Goal: Task Accomplishment & Management: Manage account settings

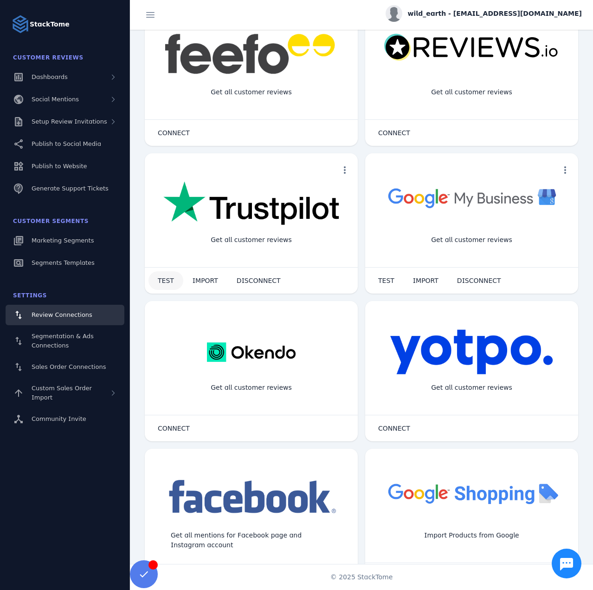
click at [171, 275] on span at bounding box center [166, 280] width 35 height 22
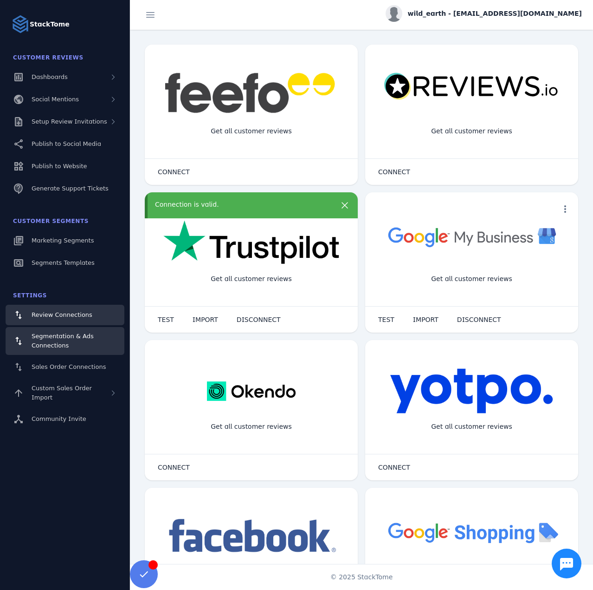
click at [68, 334] on span "Segmentation & Ads Connections" at bounding box center [63, 340] width 62 height 16
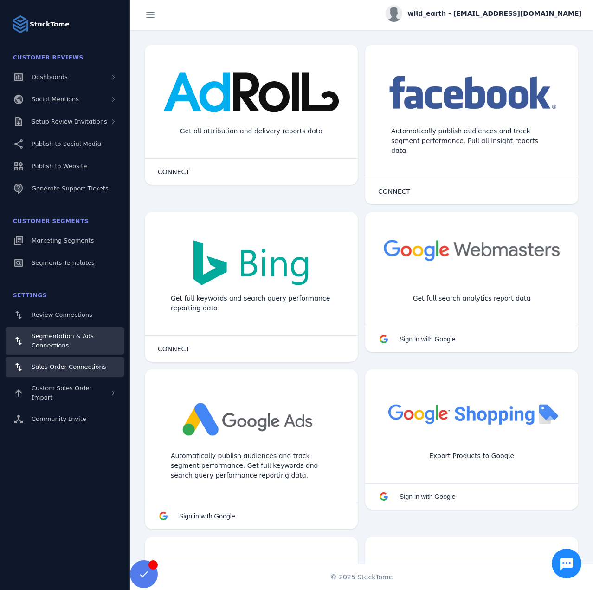
click at [67, 362] on div "Sales Order Connections" at bounding box center [69, 366] width 74 height 9
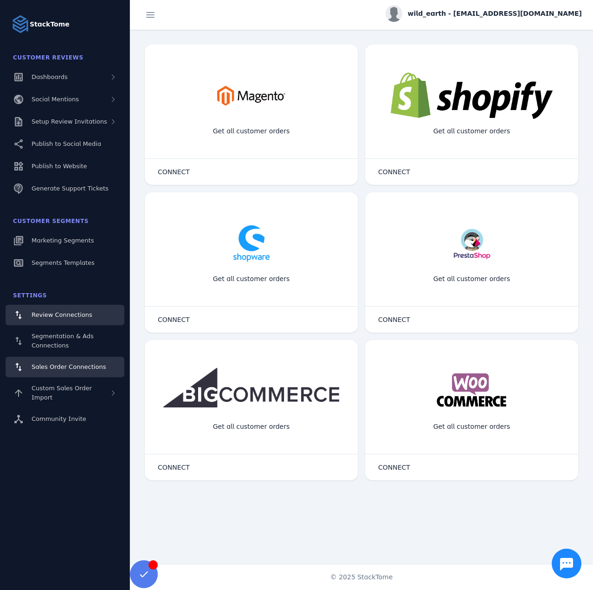
click at [70, 310] on div "Review Connections" at bounding box center [62, 314] width 61 height 9
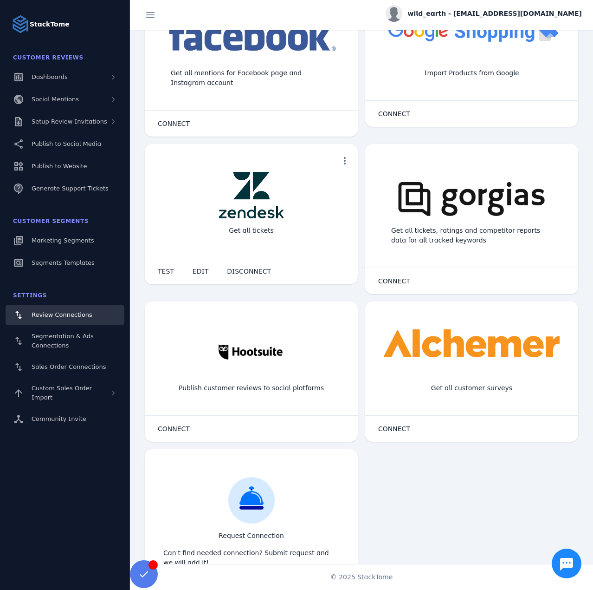
scroll to position [511, 0]
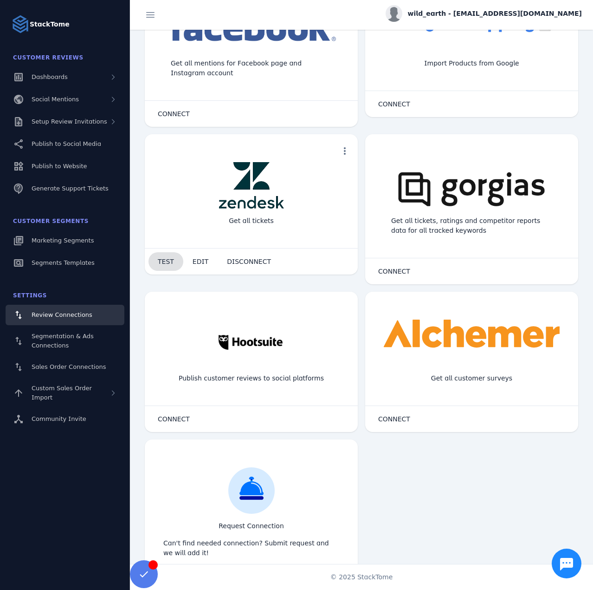
click at [177, 268] on span at bounding box center [166, 261] width 35 height 22
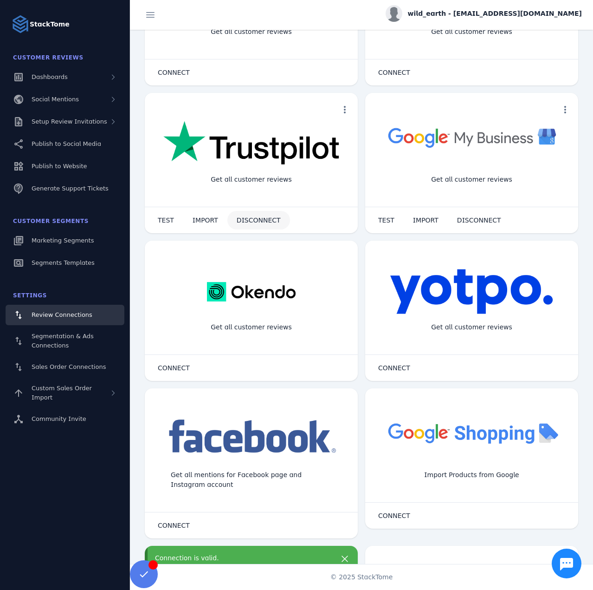
scroll to position [85, 0]
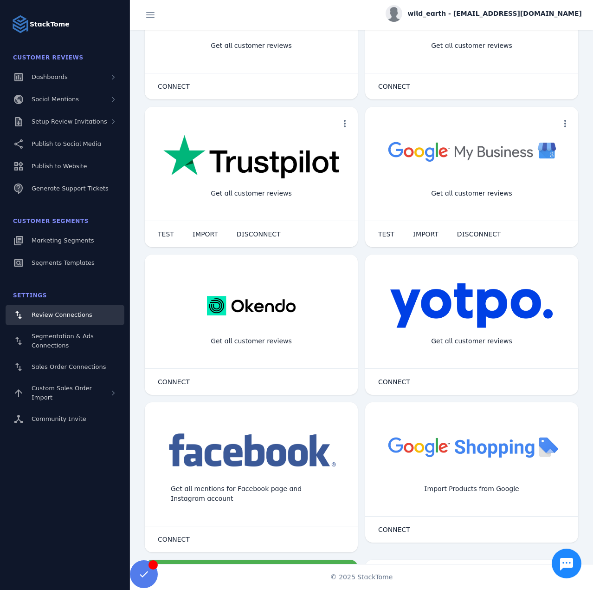
click at [491, 10] on span "wild_earth - [EMAIL_ADDRESS][DOMAIN_NAME]" at bounding box center [495, 14] width 174 height 10
click at [541, 78] on div "account_circle My Profile assignment Billing Sign out" at bounding box center [548, 63] width 67 height 82
click at [544, 85] on div "CONNECT" at bounding box center [471, 86] width 213 height 26
click at [504, 6] on div "wild_earth - [EMAIL_ADDRESS][DOMAIN_NAME]" at bounding box center [484, 13] width 196 height 17
click at [548, 91] on span "Sign out" at bounding box center [552, 89] width 27 height 11
